Goal: Transaction & Acquisition: Subscribe to service/newsletter

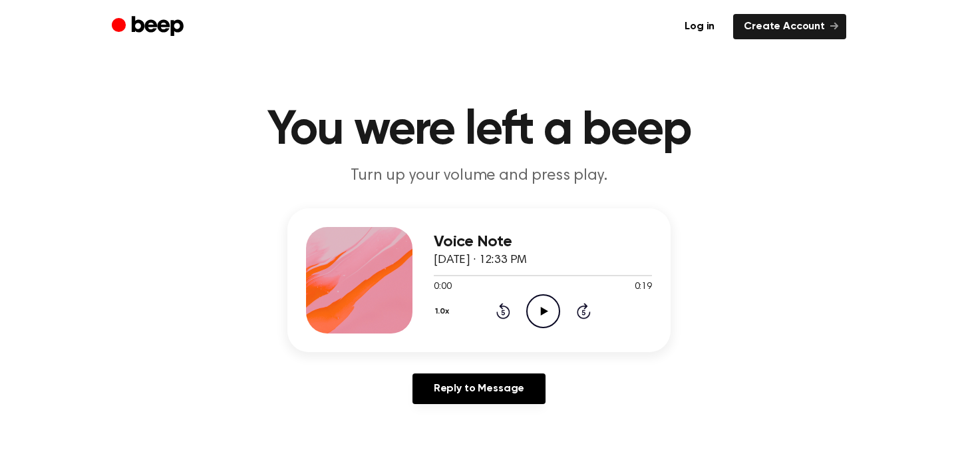
click at [535, 306] on icon "Play Audio" at bounding box center [543, 311] width 34 height 34
drag, startPoint x: 468, startPoint y: 275, endPoint x: 418, endPoint y: 275, distance: 49.9
click at [418, 275] on div "Voice Note August 28, 2025 · 12:33 PM 0:04 0:19 Your browser does not support t…" at bounding box center [478, 280] width 383 height 144
click at [436, 275] on div at bounding box center [462, 275] width 57 height 1
click at [533, 310] on icon "Play Audio" at bounding box center [543, 311] width 34 height 34
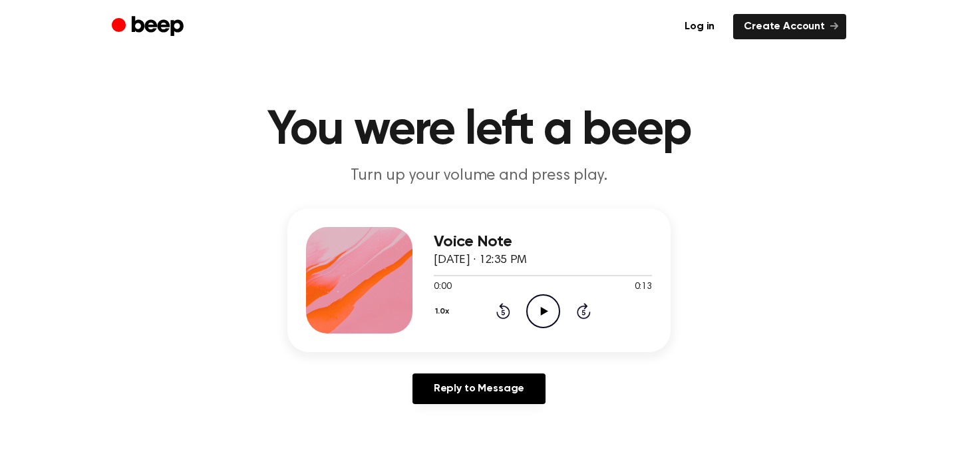
click at [542, 303] on icon "Play Audio" at bounding box center [543, 311] width 34 height 34
click at [541, 309] on icon at bounding box center [543, 311] width 7 height 9
click at [534, 311] on icon "Play Audio" at bounding box center [543, 311] width 34 height 34
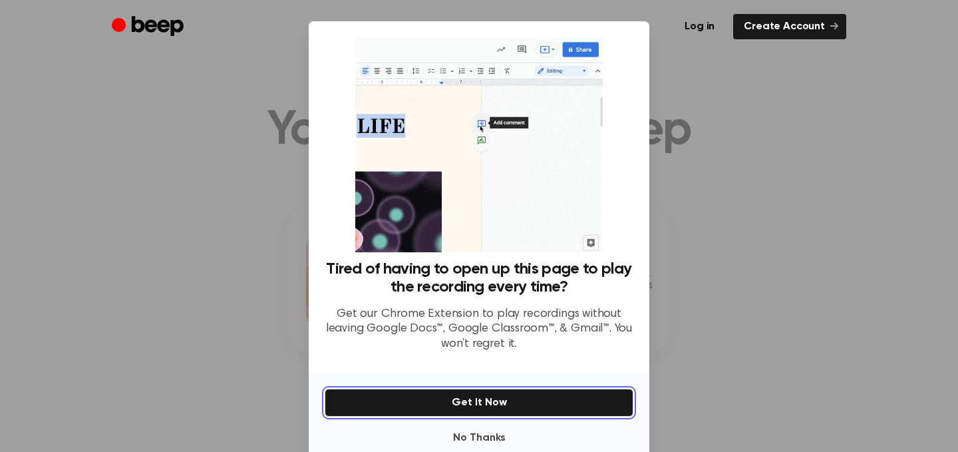
click at [492, 402] on button "Get It Now" at bounding box center [479, 402] width 309 height 28
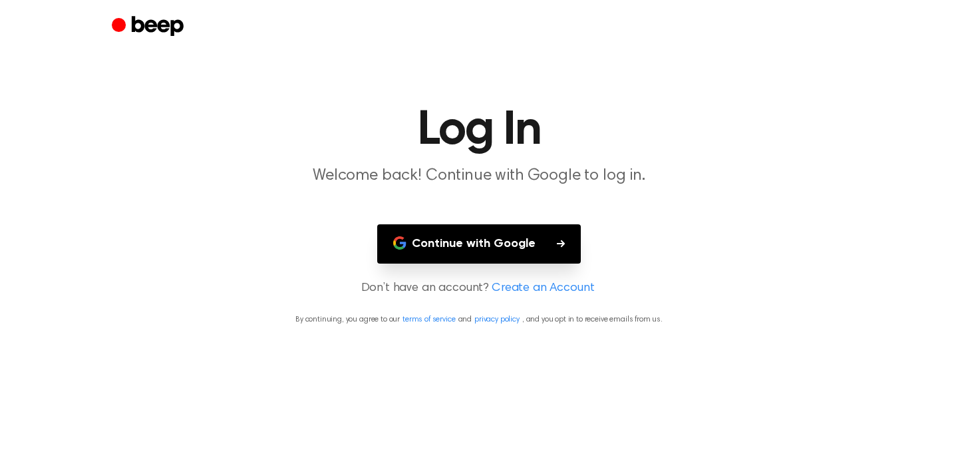
click at [522, 243] on button "Continue with Google" at bounding box center [479, 243] width 204 height 39
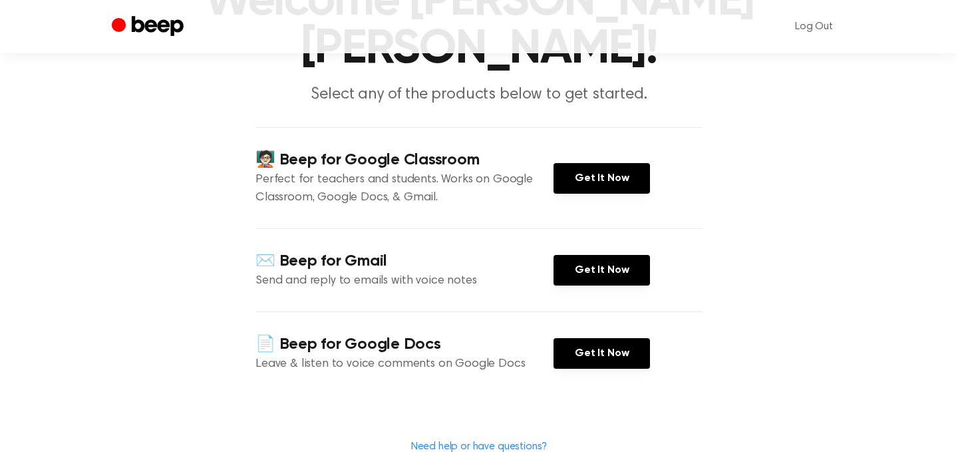
scroll to position [156, 0]
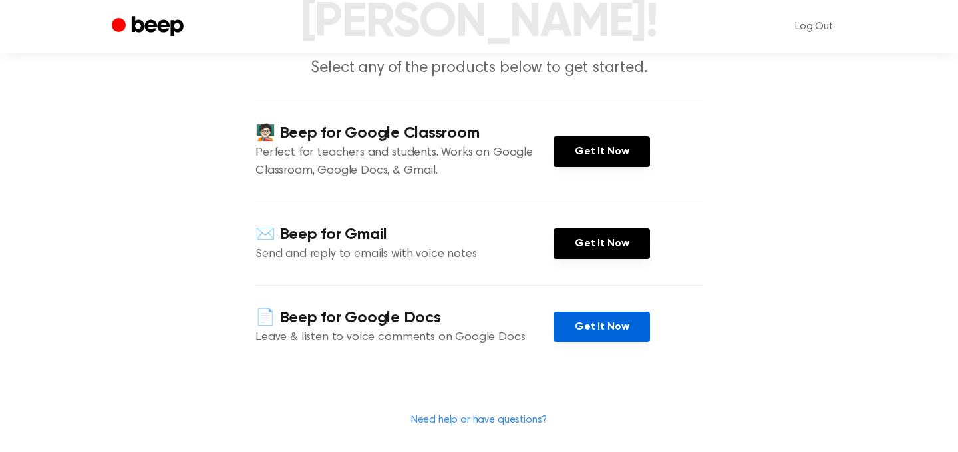
click at [591, 311] on link "Get It Now" at bounding box center [601, 326] width 96 height 31
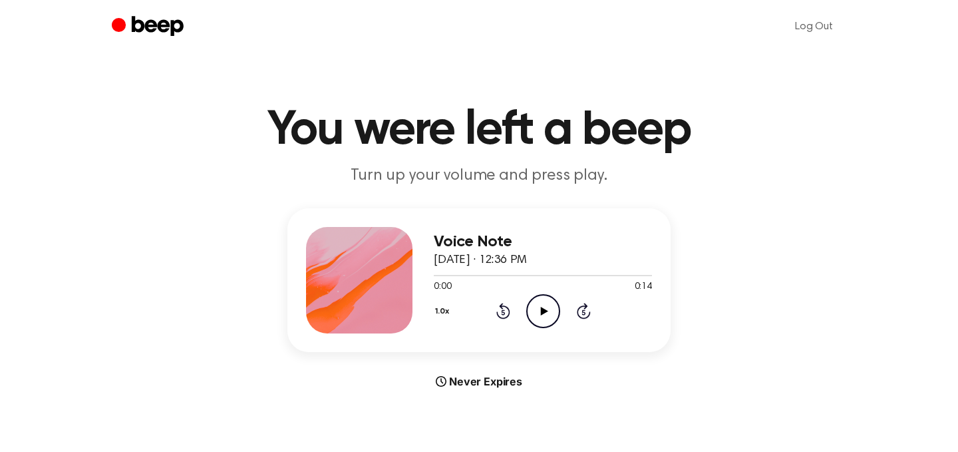
click at [544, 315] on icon "Play Audio" at bounding box center [543, 311] width 34 height 34
